Goal: Task Accomplishment & Management: Manage account settings

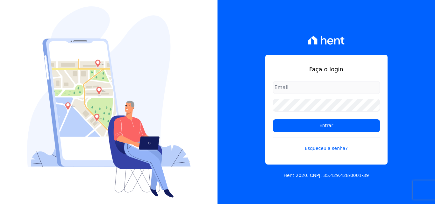
click at [300, 85] on input "email" at bounding box center [326, 87] width 107 height 13
click at [301, 88] on input "email" at bounding box center [326, 87] width 107 height 13
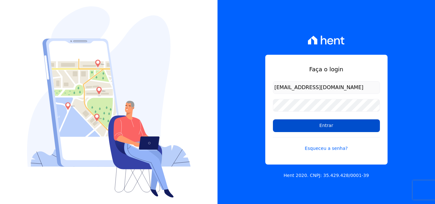
type input "[EMAIL_ADDRESS][DOMAIN_NAME]"
click at [341, 130] on input "Entrar" at bounding box center [326, 125] width 107 height 13
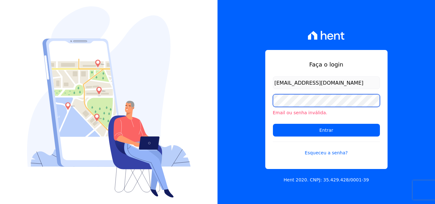
click at [273, 124] on input "Entrar" at bounding box center [326, 130] width 107 height 13
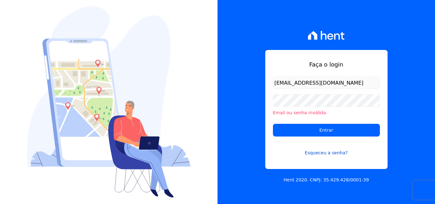
click at [317, 155] on link "Esqueceu a senha?" at bounding box center [326, 149] width 107 height 15
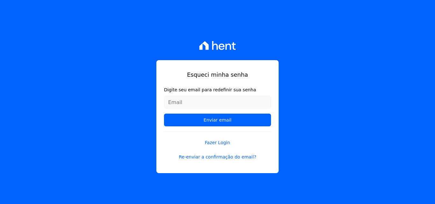
click at [230, 100] on input "Digite seu email para redefinir sua senha" at bounding box center [217, 102] width 107 height 13
type input "[EMAIL_ADDRESS][DOMAIN_NAME]"
click at [164, 114] on input "Enviar email" at bounding box center [217, 120] width 107 height 13
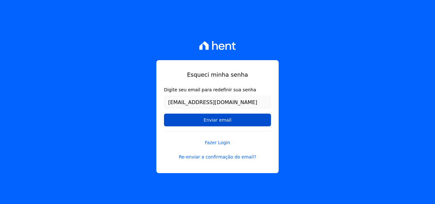
click at [233, 125] on input "Enviar email" at bounding box center [217, 120] width 107 height 13
click at [223, 119] on input "Enviar email" at bounding box center [217, 120] width 107 height 13
click at [213, 118] on input "Enviar email" at bounding box center [217, 120] width 107 height 13
click at [203, 119] on input "Enviar email" at bounding box center [217, 120] width 107 height 13
